Goal: Find specific page/section: Find specific page/section

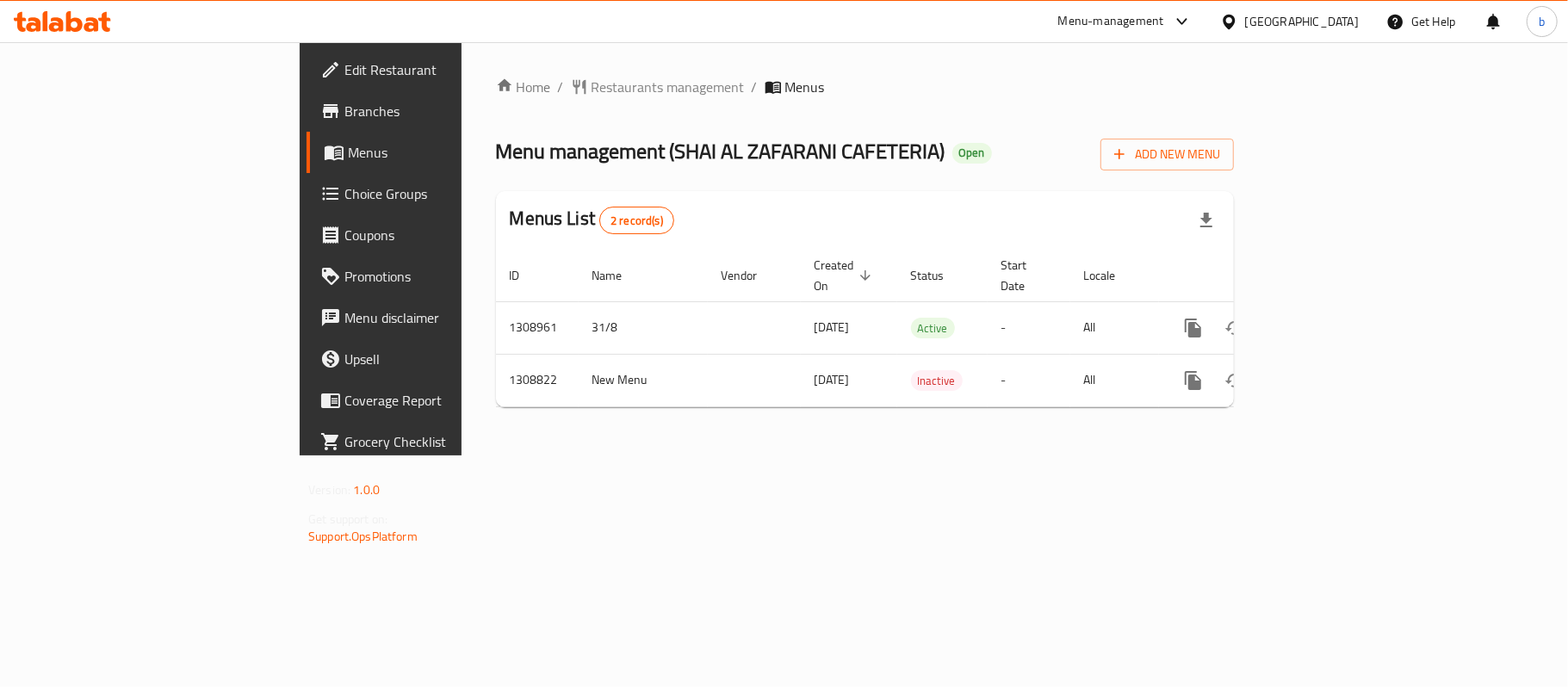
click at [87, 29] on icon at bounding box center [91, 24] width 14 height 14
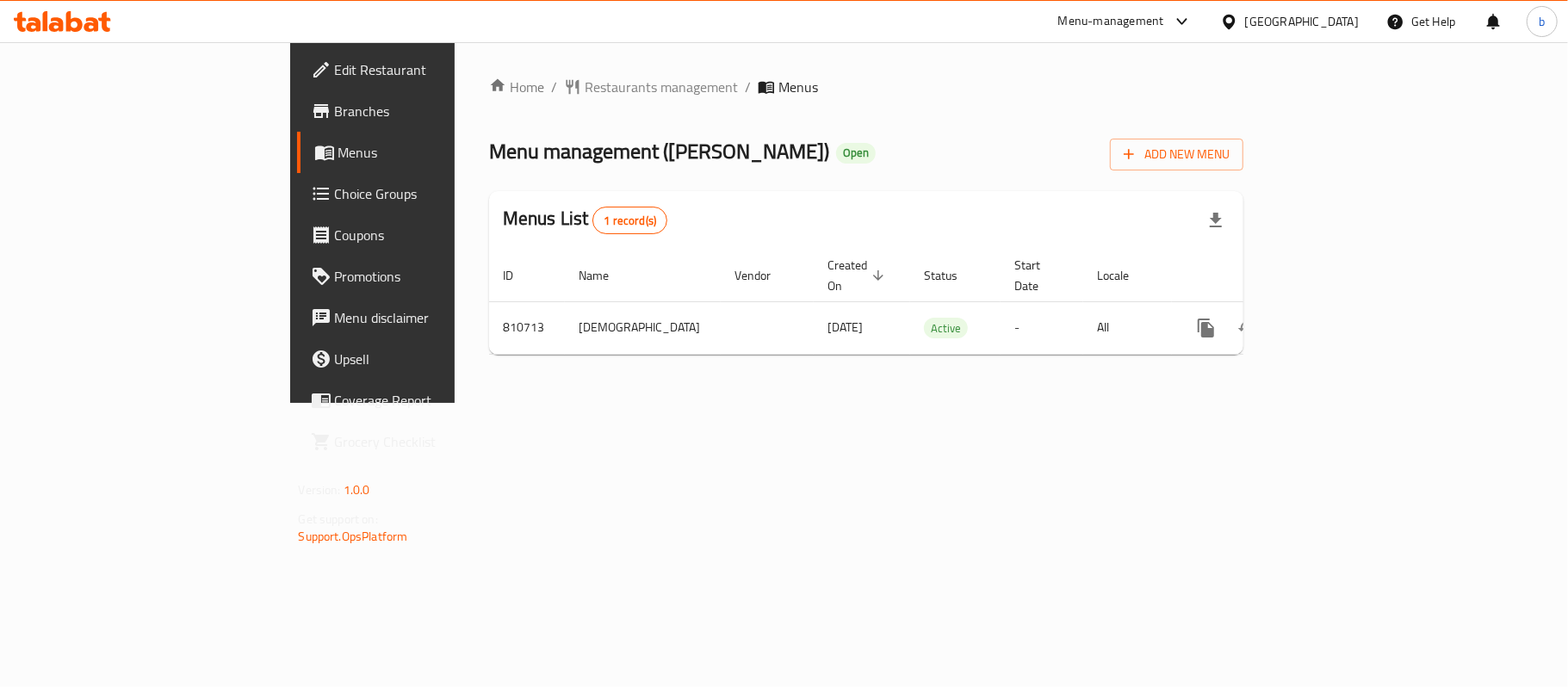
click at [131, 22] on div "Menu-management United Arab Emirates Get Help b" at bounding box center [784, 21] width 1568 height 41
click at [87, 14] on icon at bounding box center [62, 22] width 97 height 21
